Goal: Book appointment/travel/reservation

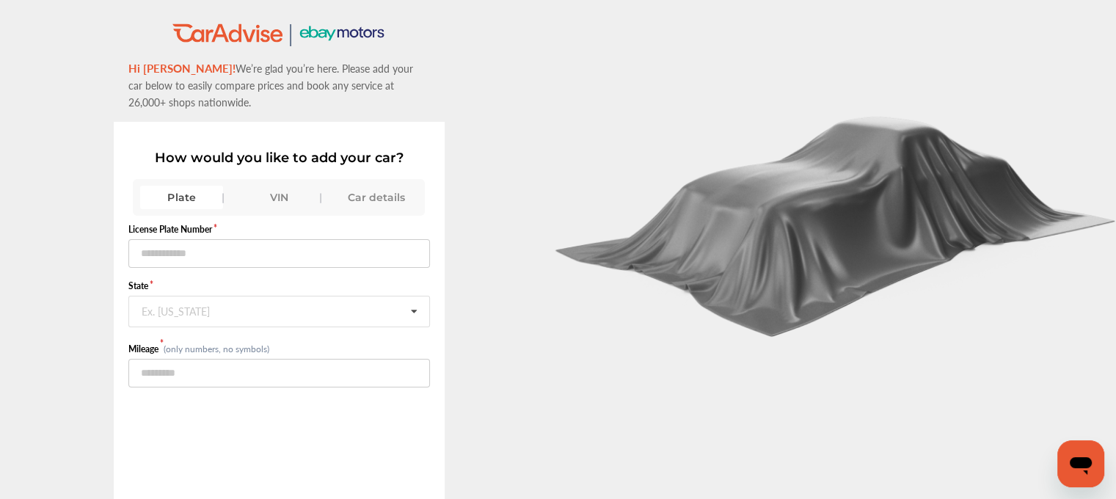
click at [268, 200] on div "VIN" at bounding box center [279, 197] width 83 height 23
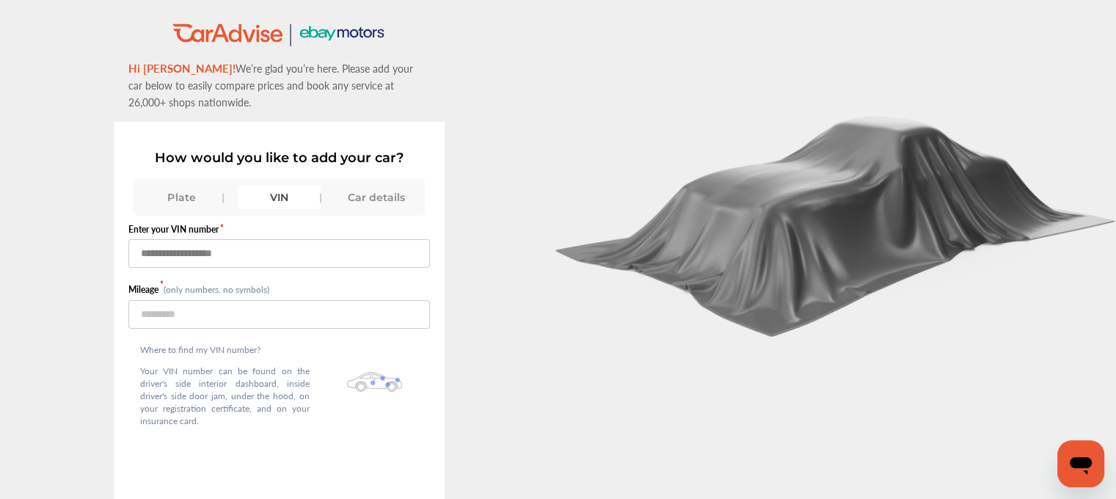
click at [244, 257] on input "text" at bounding box center [278, 253] width 301 height 29
paste input "**********"
type input "**********"
click at [293, 310] on input "number" at bounding box center [278, 314] width 301 height 29
paste input "*****"
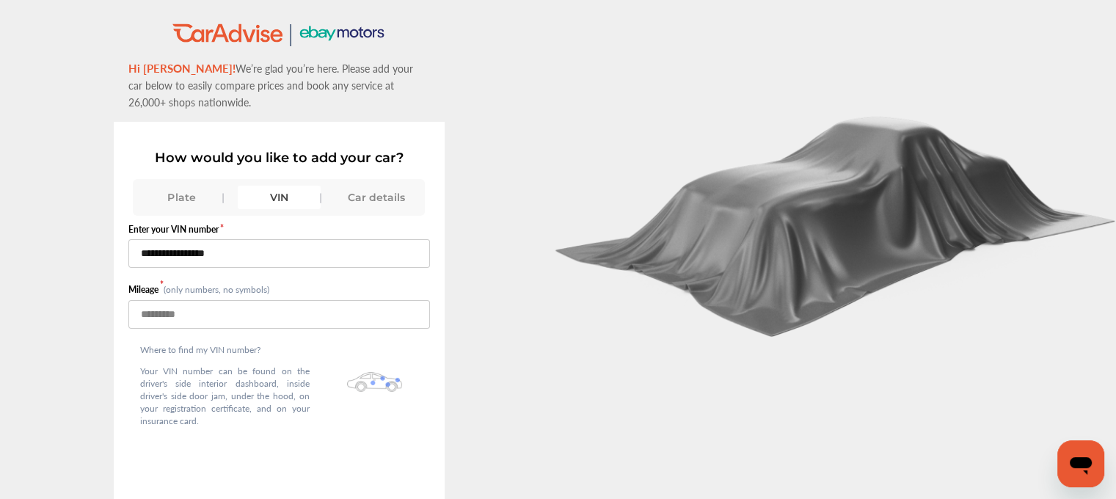
scroll to position [48, 0]
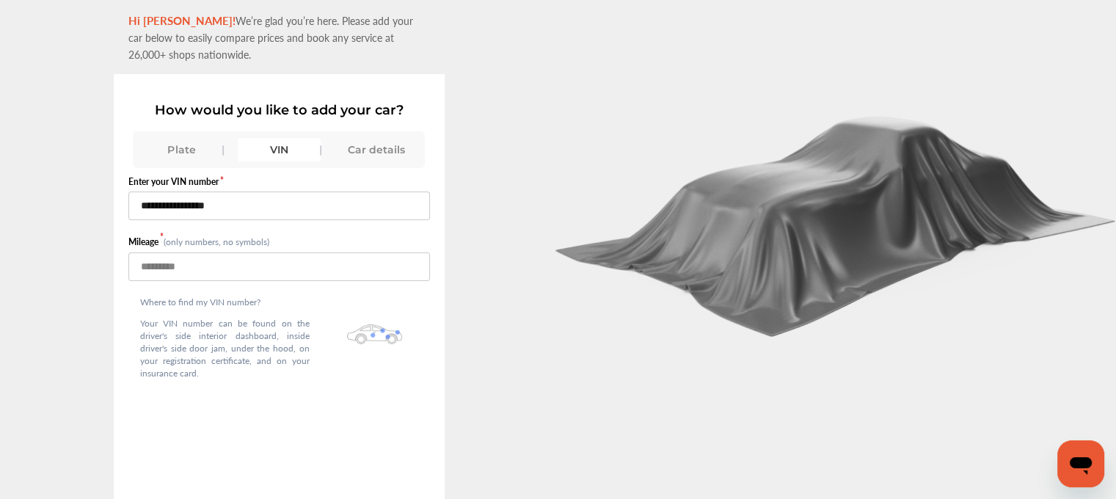
type input "*****"
click at [340, 369] on div "Where to find my VIN number? Your VIN number can be found on the driver's side …" at bounding box center [278, 340] width 301 height 119
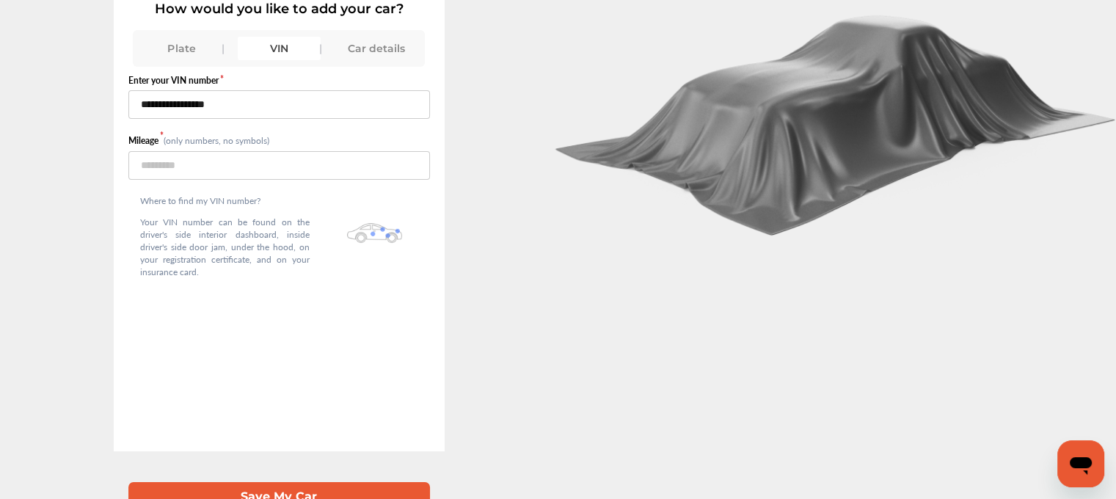
click at [300, 482] on button "Save My Car" at bounding box center [278, 497] width 301 height 30
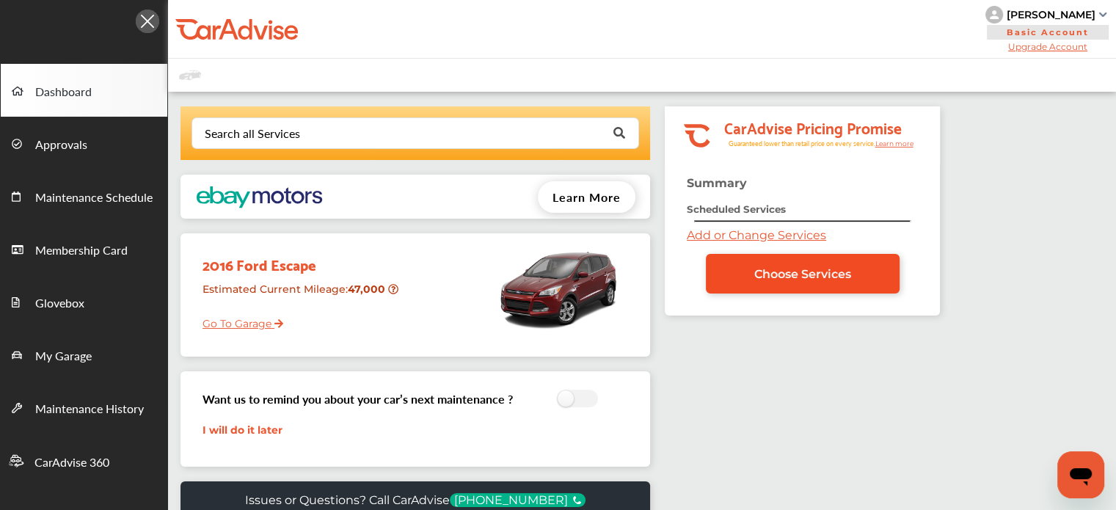
click at [741, 287] on link "Choose Services" at bounding box center [803, 274] width 194 height 40
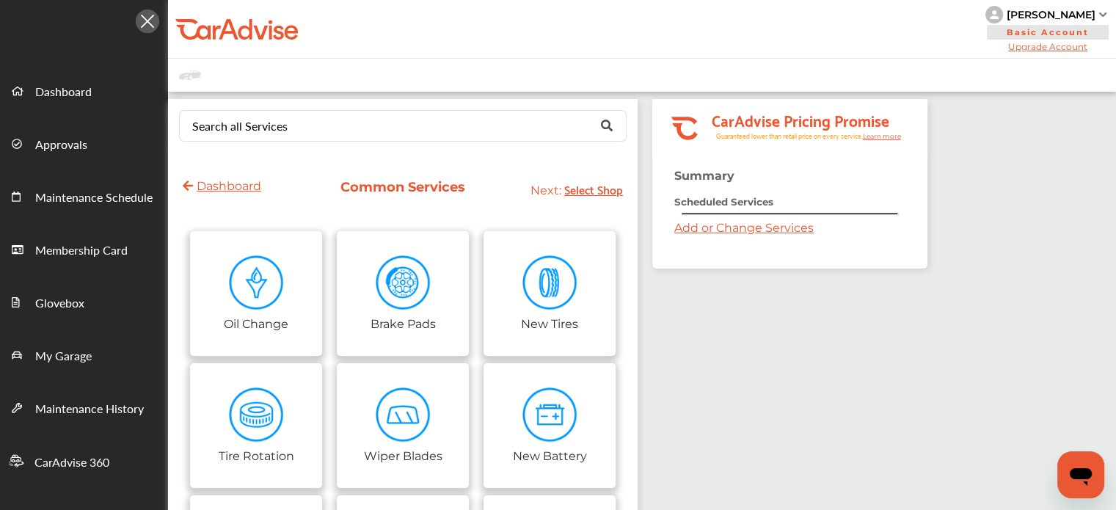
click at [349, 148] on div "Search all Services Looking for something we don’t seem to have? Contact us." at bounding box center [402, 126] width 469 height 54
click at [326, 131] on input "text" at bounding box center [399, 125] width 438 height 29
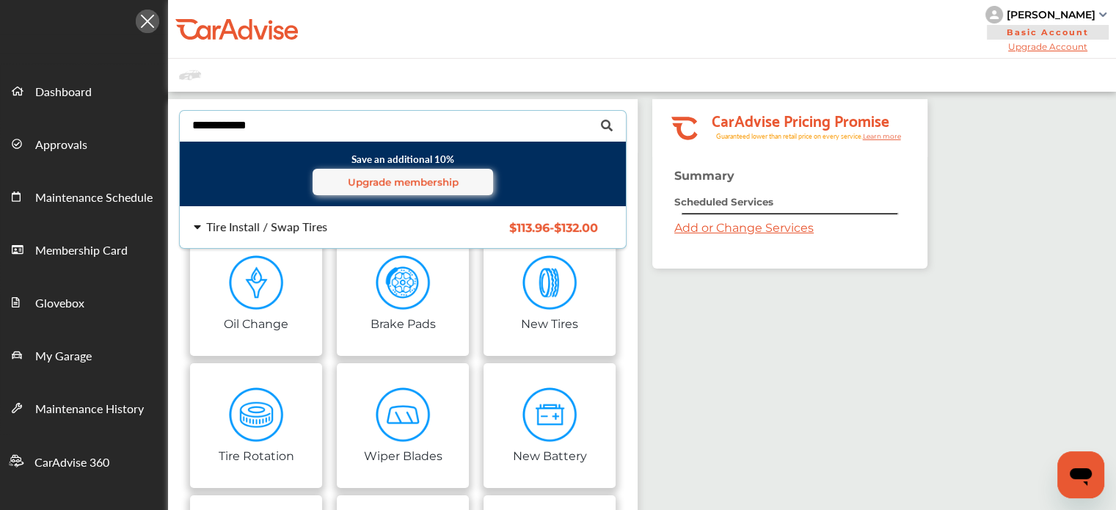
type input "**********"
click at [351, 208] on div "Tire Install / Swap Tires $113.96 - $132.00 Tire Install / Swap Tires $113.96 -…" at bounding box center [402, 227] width 469 height 41
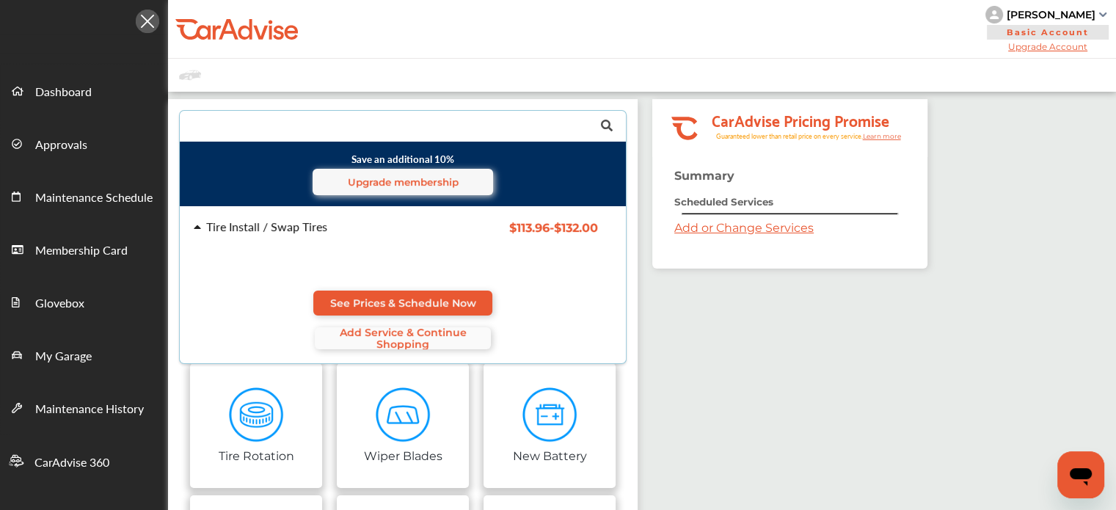
click at [428, 334] on span "Add Service & Continue Shopping" at bounding box center [403, 337] width 176 height 23
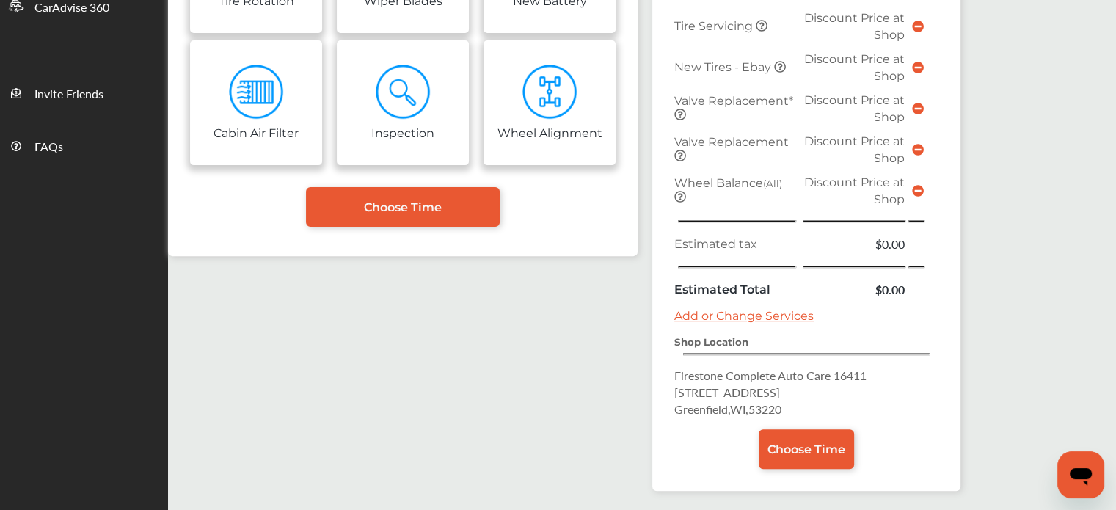
scroll to position [456, 0]
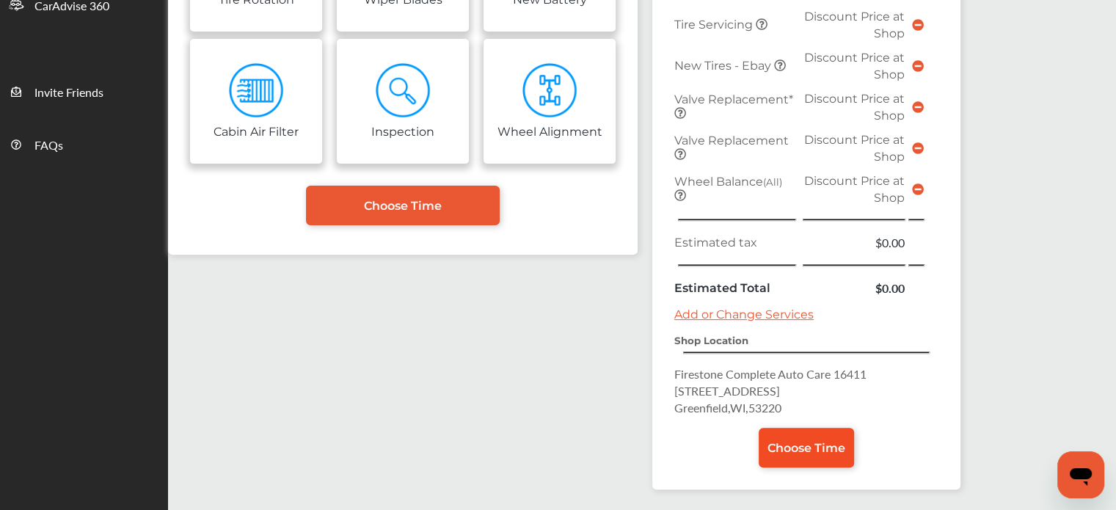
click at [788, 441] on span "Choose Time" at bounding box center [806, 448] width 78 height 14
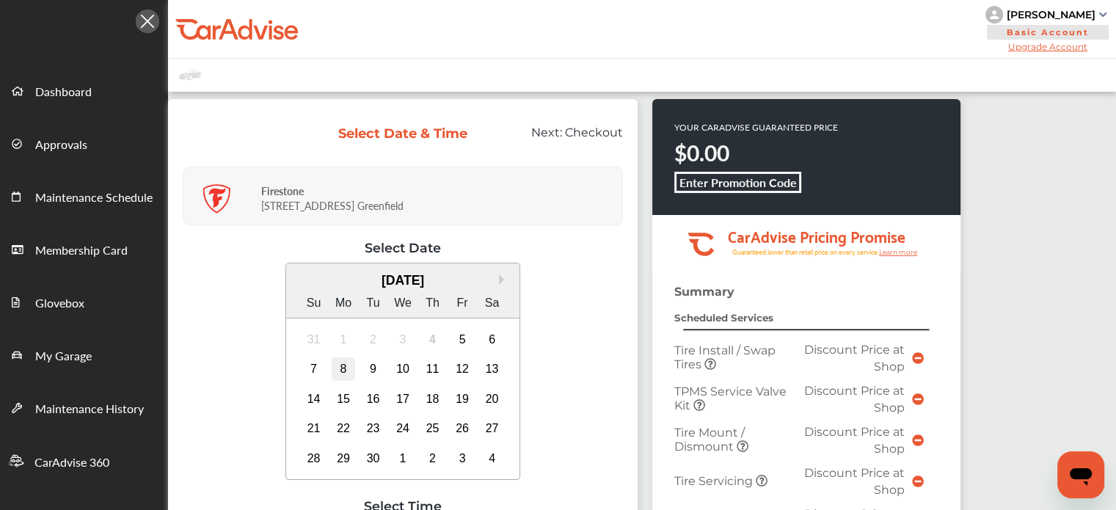
click at [340, 365] on div "8" at bounding box center [343, 368] width 23 height 23
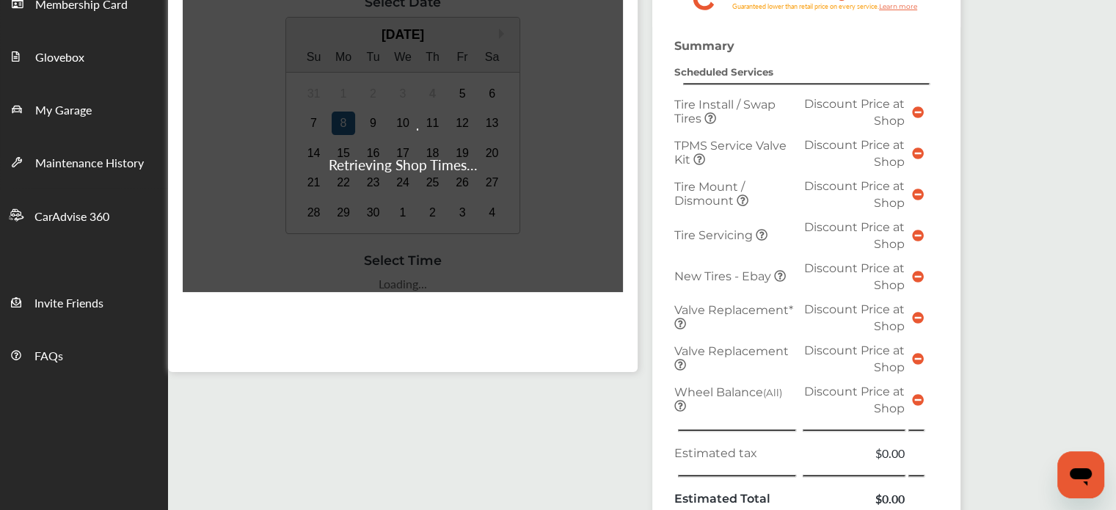
scroll to position [246, 0]
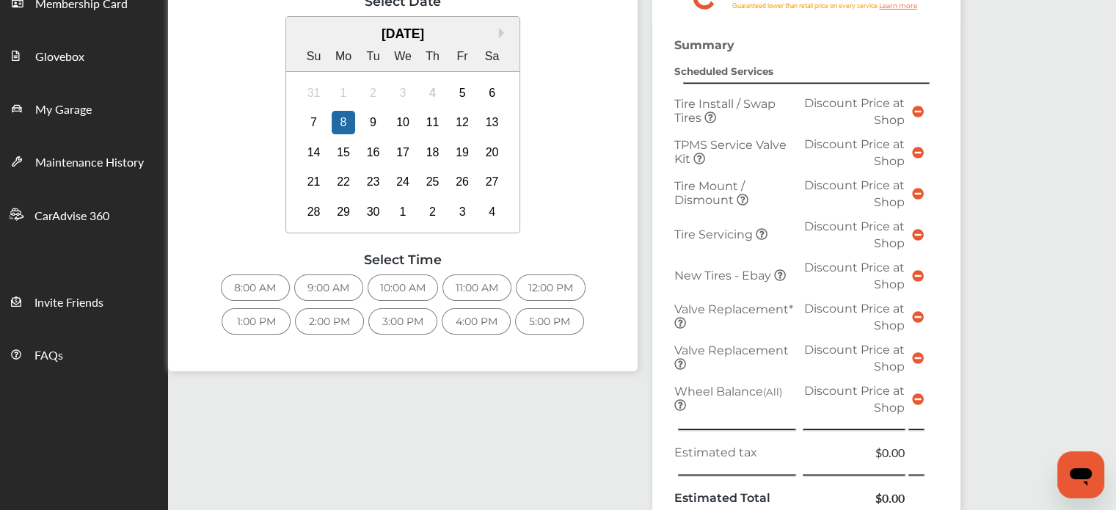
click at [325, 296] on div "9:00 AM" at bounding box center [328, 287] width 69 height 26
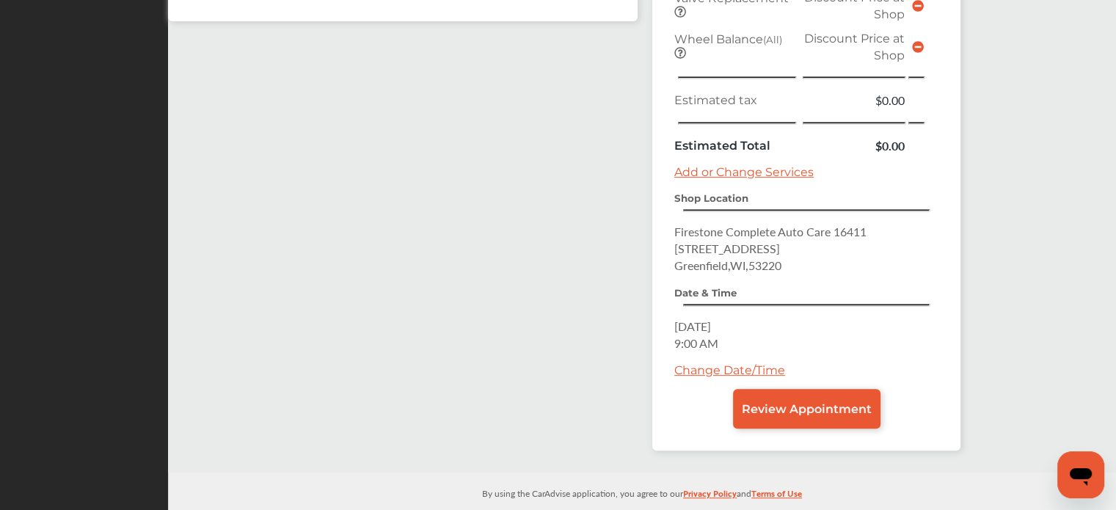
scroll to position [642, 0]
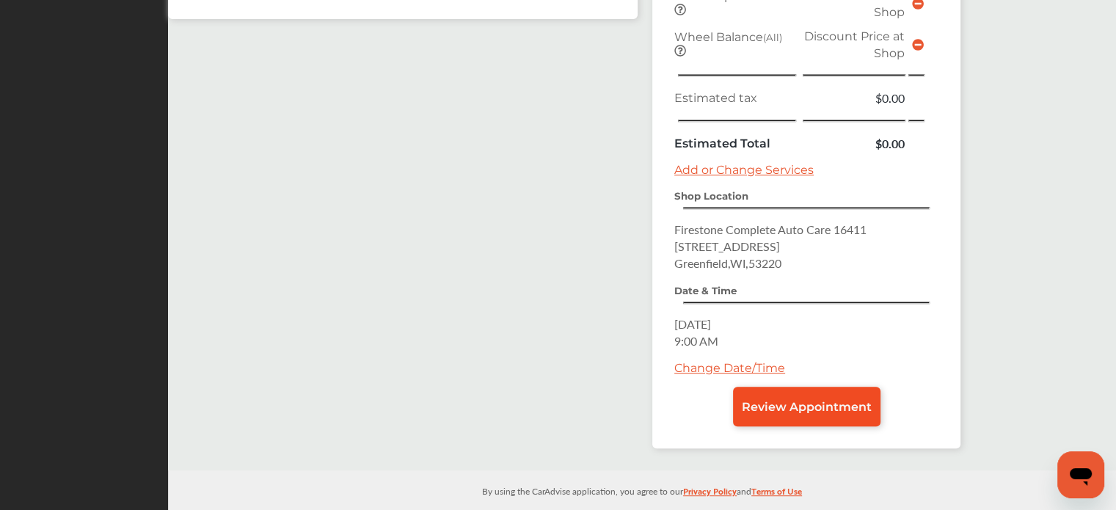
click at [802, 400] on span "Review Appointment" at bounding box center [807, 407] width 130 height 14
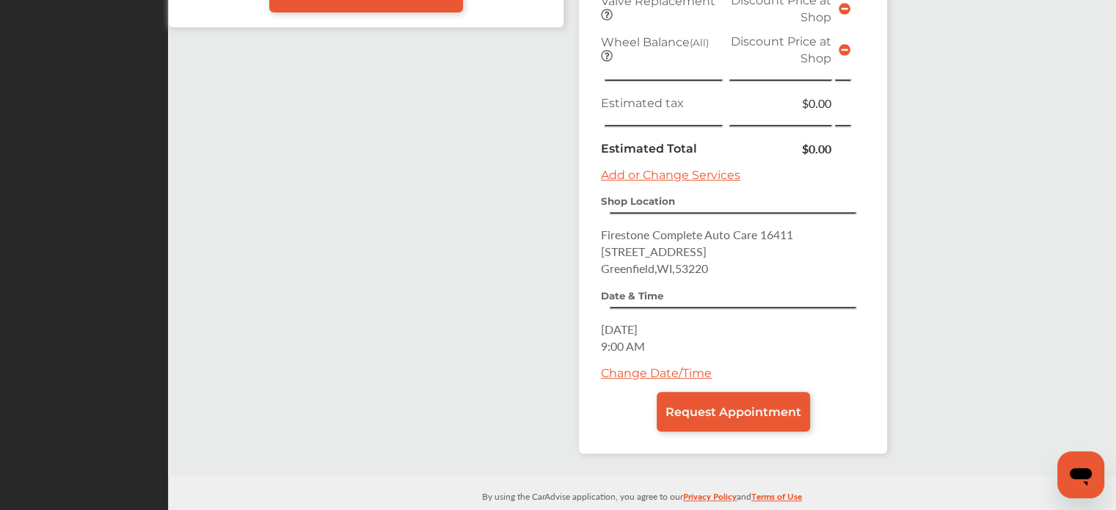
scroll to position [642, 0]
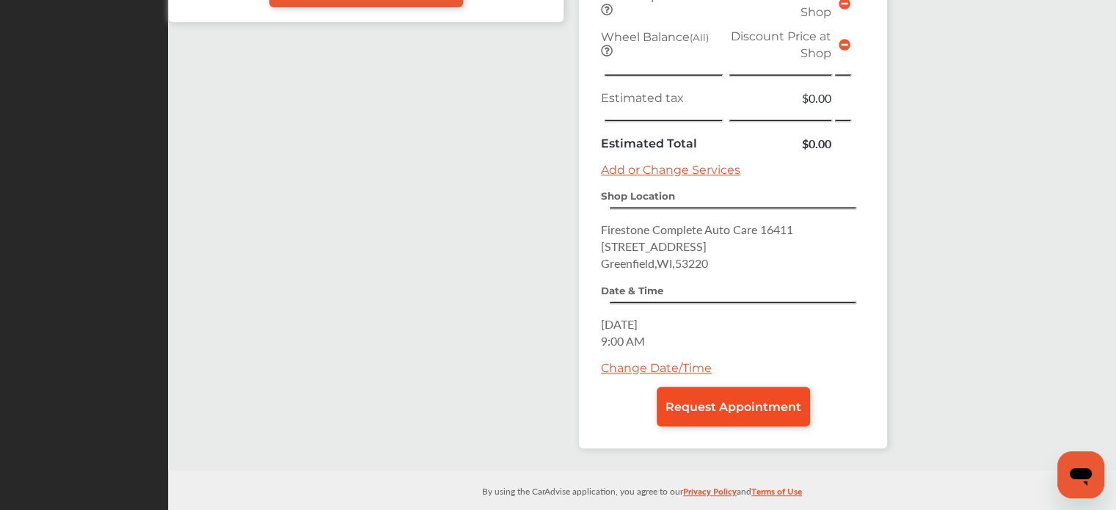
click at [720, 400] on span "Request Appointment" at bounding box center [733, 407] width 136 height 14
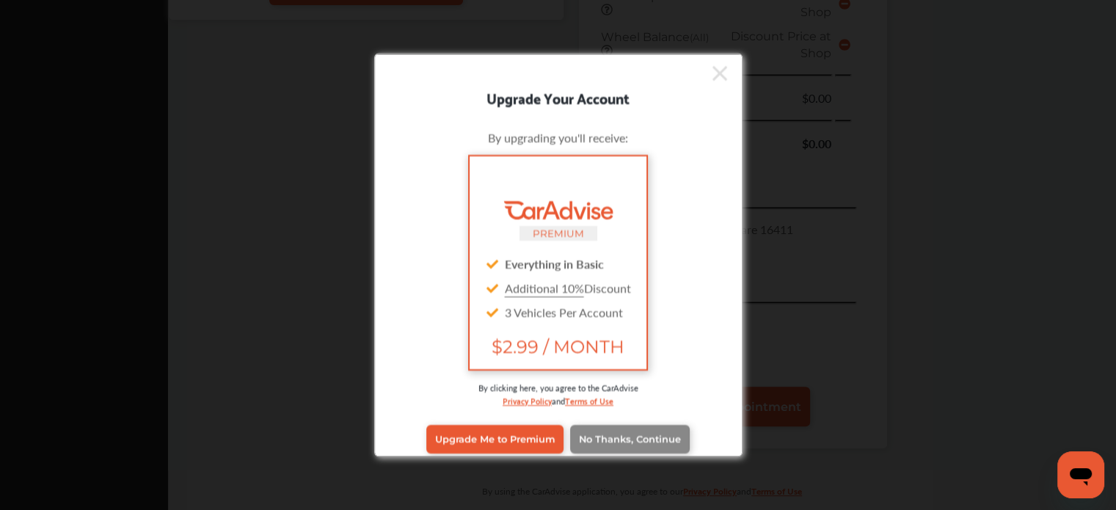
click at [628, 433] on span "No Thanks, Continue" at bounding box center [630, 438] width 102 height 11
